Goal: Task Accomplishment & Management: Use online tool/utility

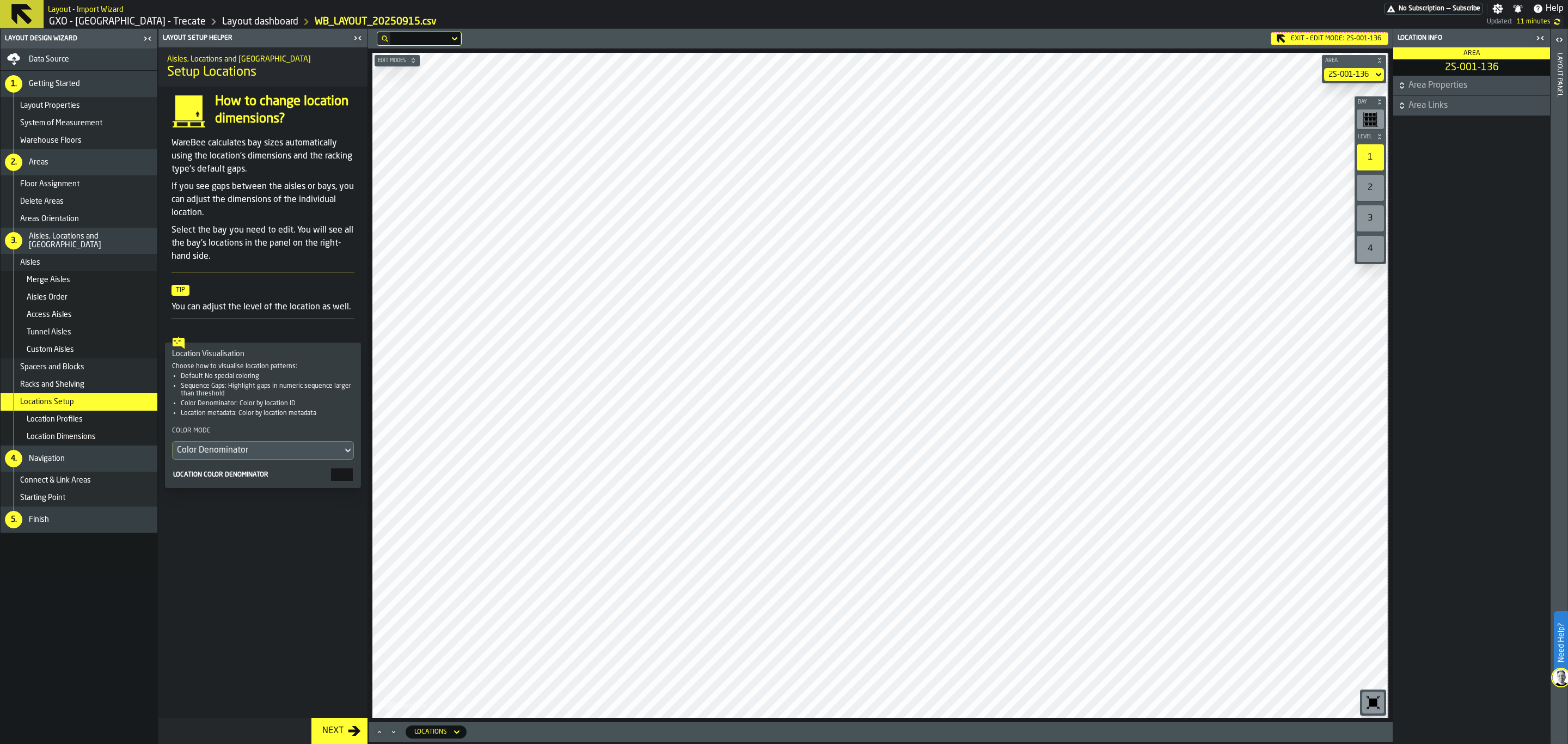
click at [330, 732] on div "Next" at bounding box center [332, 731] width 30 height 13
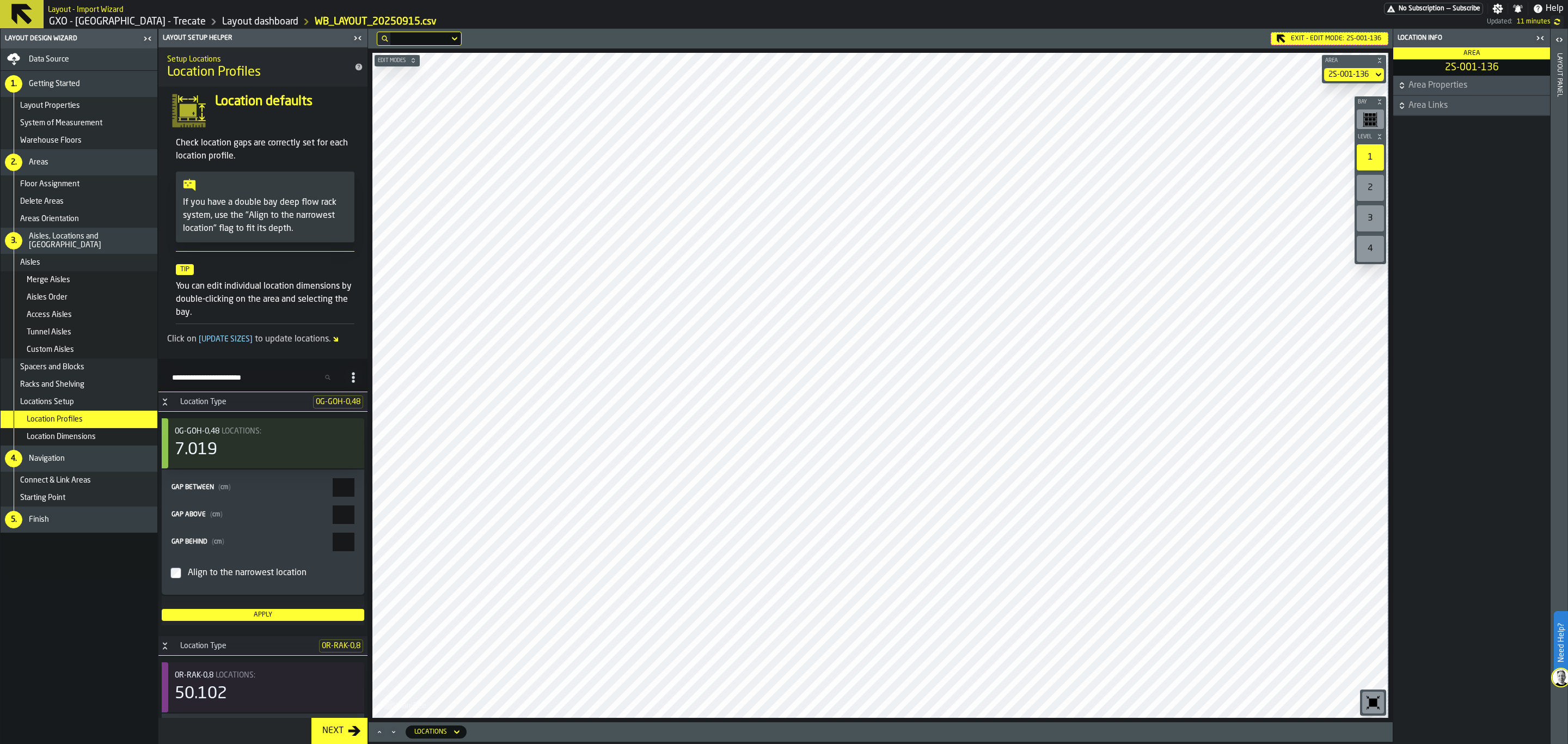
click at [108, 404] on div "Locations Setup" at bounding box center [86, 402] width 133 height 9
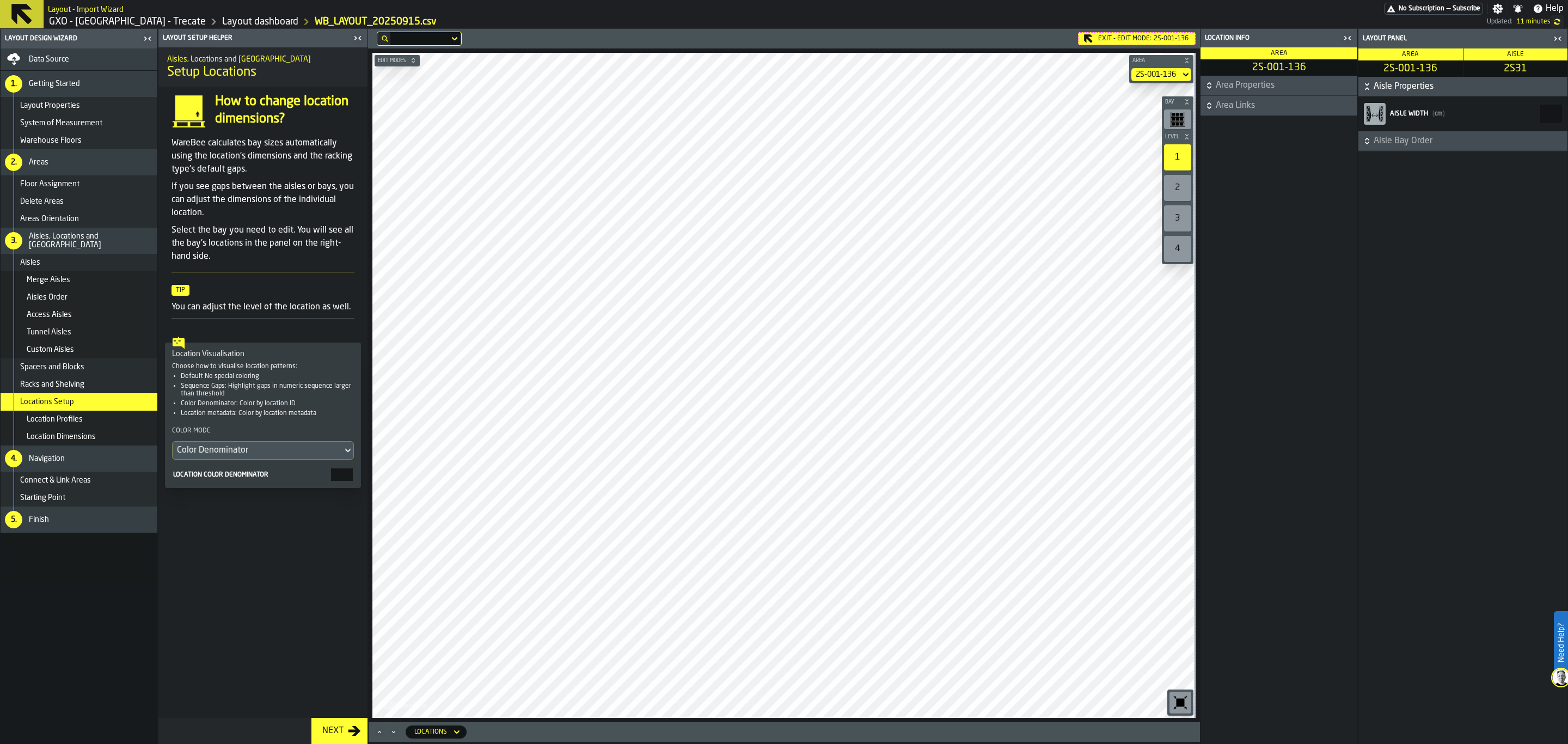
click at [1272, 86] on span "Area Properties" at bounding box center [1285, 85] width 139 height 13
click at [1266, 105] on h3 "Size" at bounding box center [1278, 110] width 148 height 19
click at [1246, 106] on h3 "Size" at bounding box center [1278, 110] width 148 height 19
click at [1210, 110] on span "Size" at bounding box center [1214, 110] width 18 height 9
click at [1223, 88] on span "Area Properties" at bounding box center [1285, 85] width 139 height 13
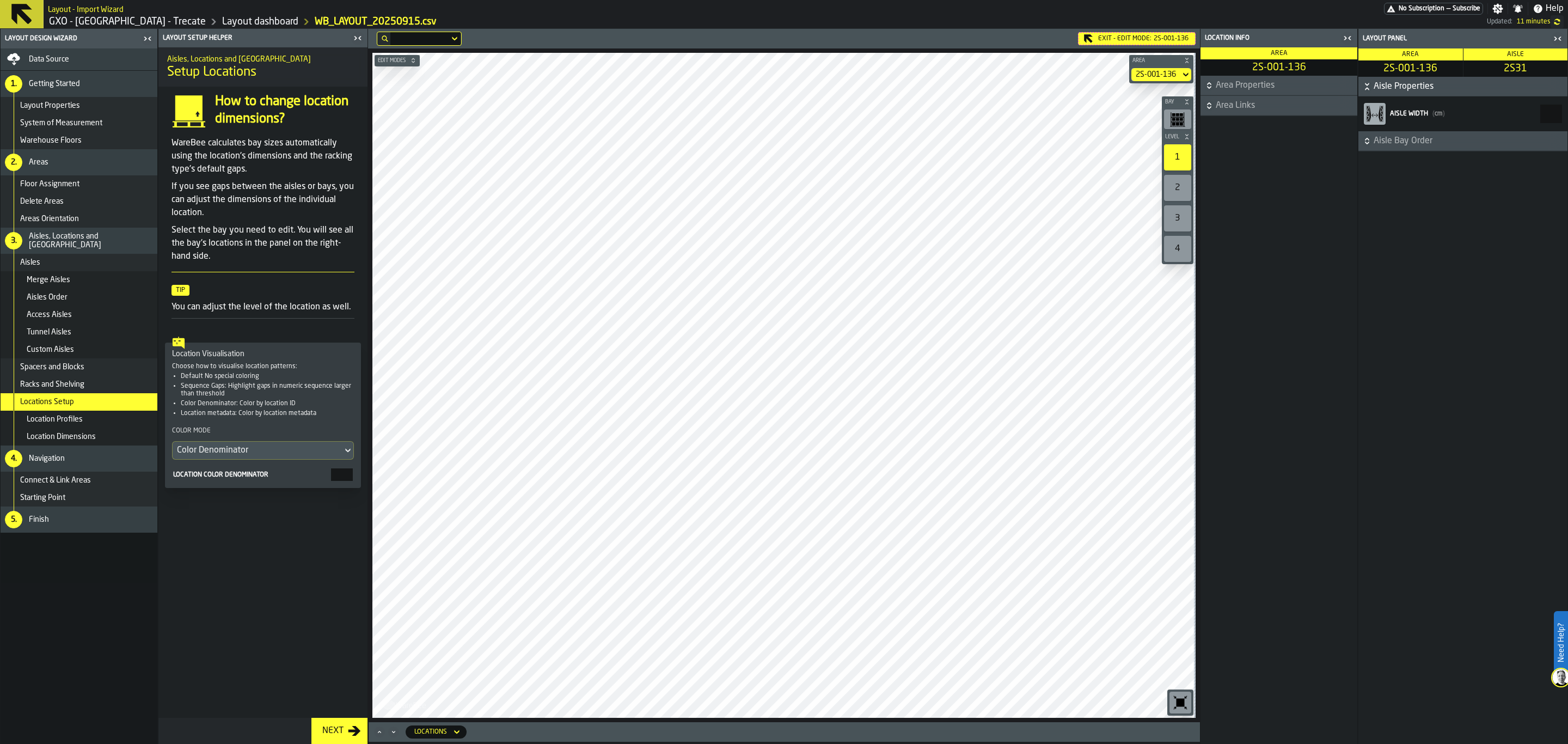
click at [1225, 114] on button "Area Links" at bounding box center [1279, 105] width 157 height 19
click at [322, 457] on div "Color Denominator" at bounding box center [257, 450] width 161 height 13
click at [234, 507] on div "Sequence Gaps" at bounding box center [237, 504] width 116 height 13
click at [304, 457] on div "Sequence Gaps" at bounding box center [257, 450] width 161 height 13
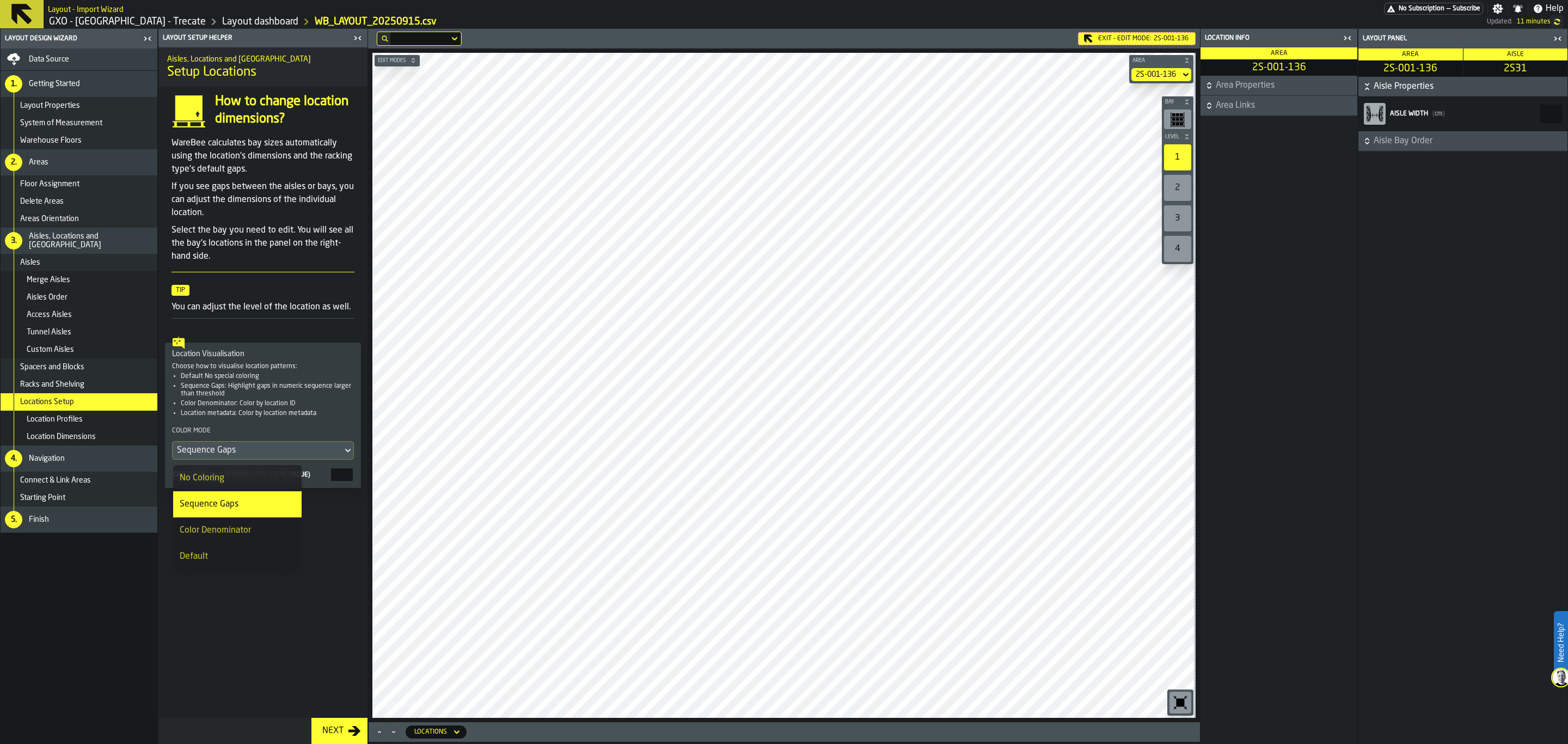
click at [240, 533] on div "Color Denominator" at bounding box center [237, 530] width 116 height 13
click at [1343, 41] on icon "button-toggle-Close me" at bounding box center [1347, 38] width 13 height 13
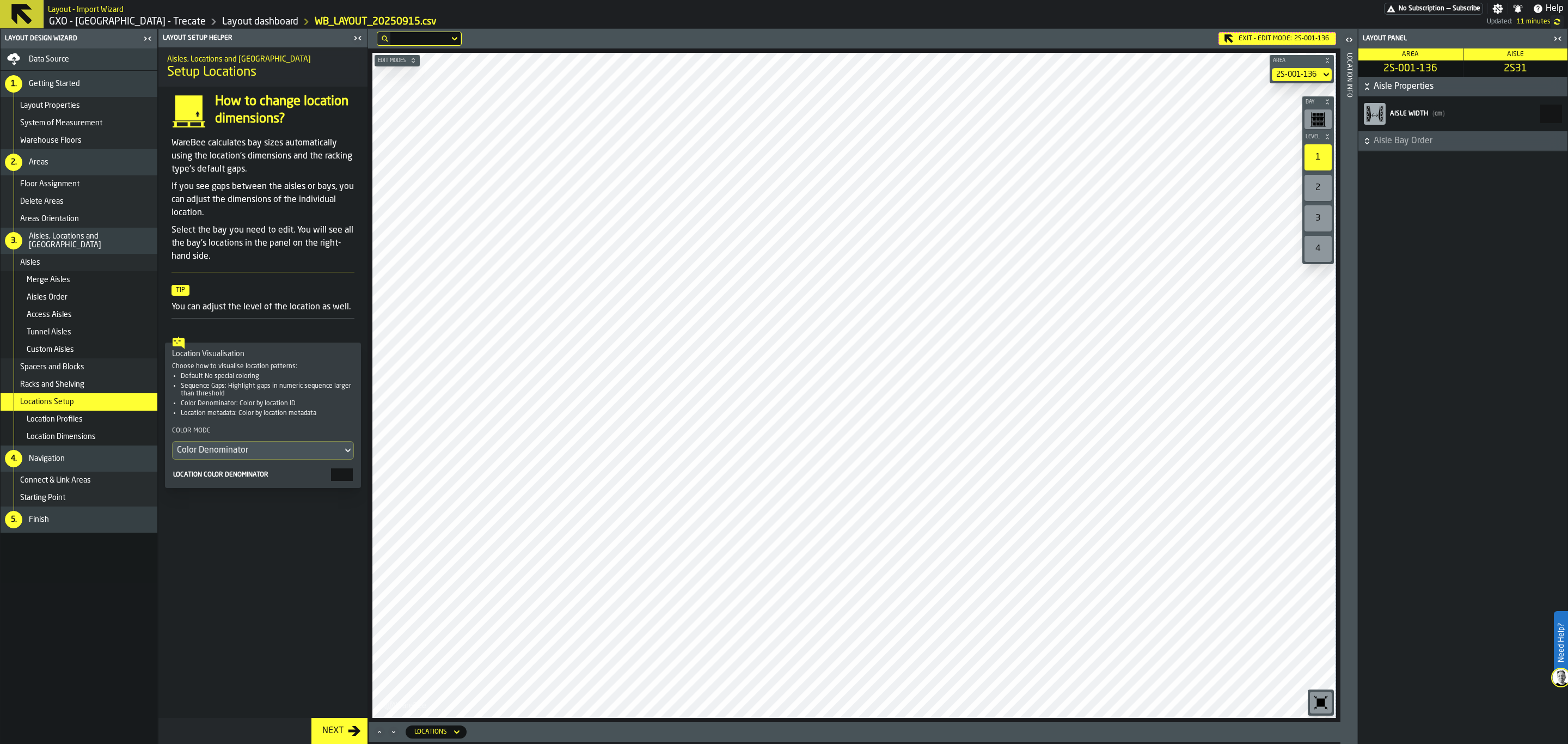
click at [1556, 20] on icon "button-toggle-undefined" at bounding box center [1557, 22] width 9 height 9
click at [1557, 18] on icon "button-toggle-undefined" at bounding box center [1558, 21] width 5 height 6
